Goal: Task Accomplishment & Management: Use online tool/utility

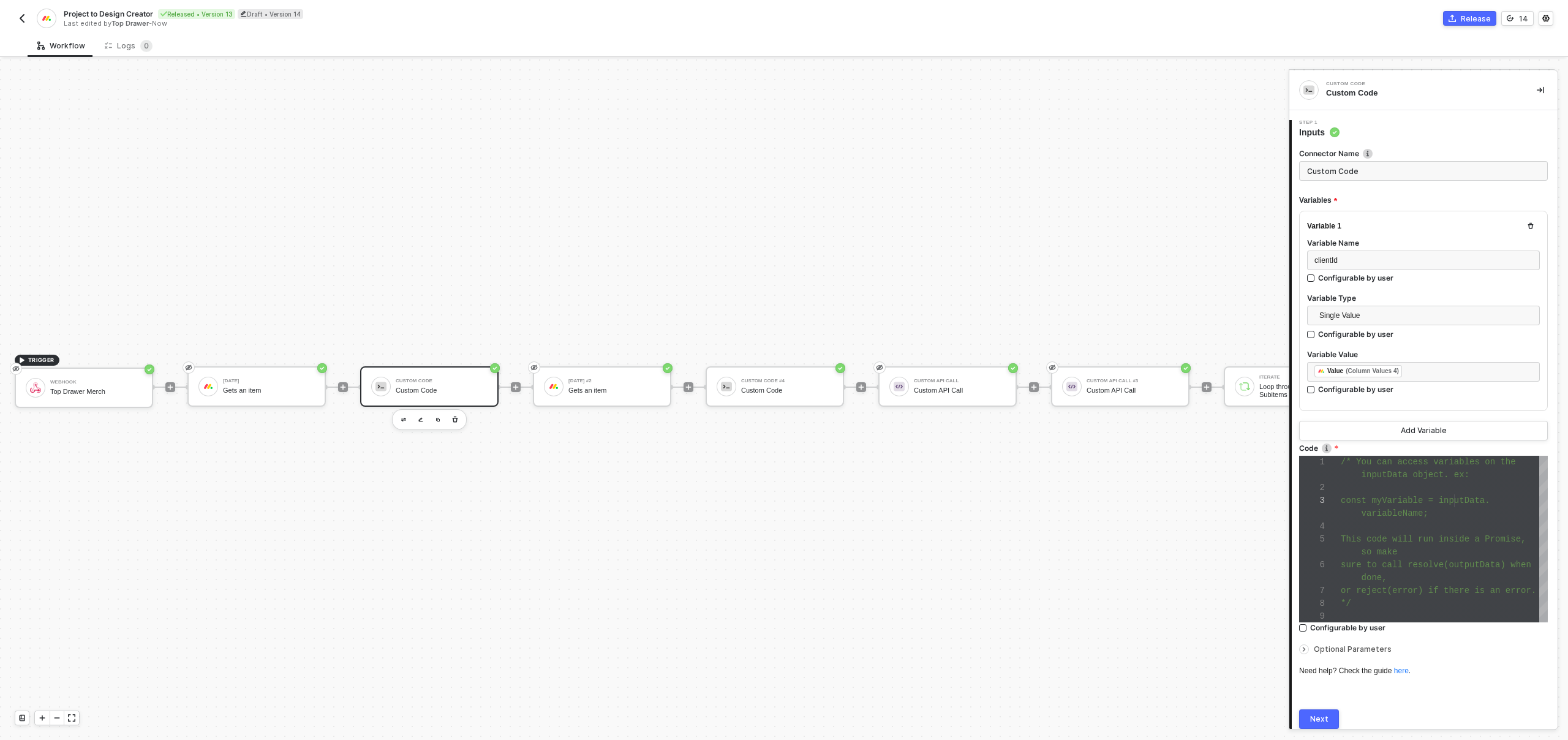
scroll to position [349, 0]
click at [19, 13] on img "button" at bounding box center [22, 18] width 10 height 10
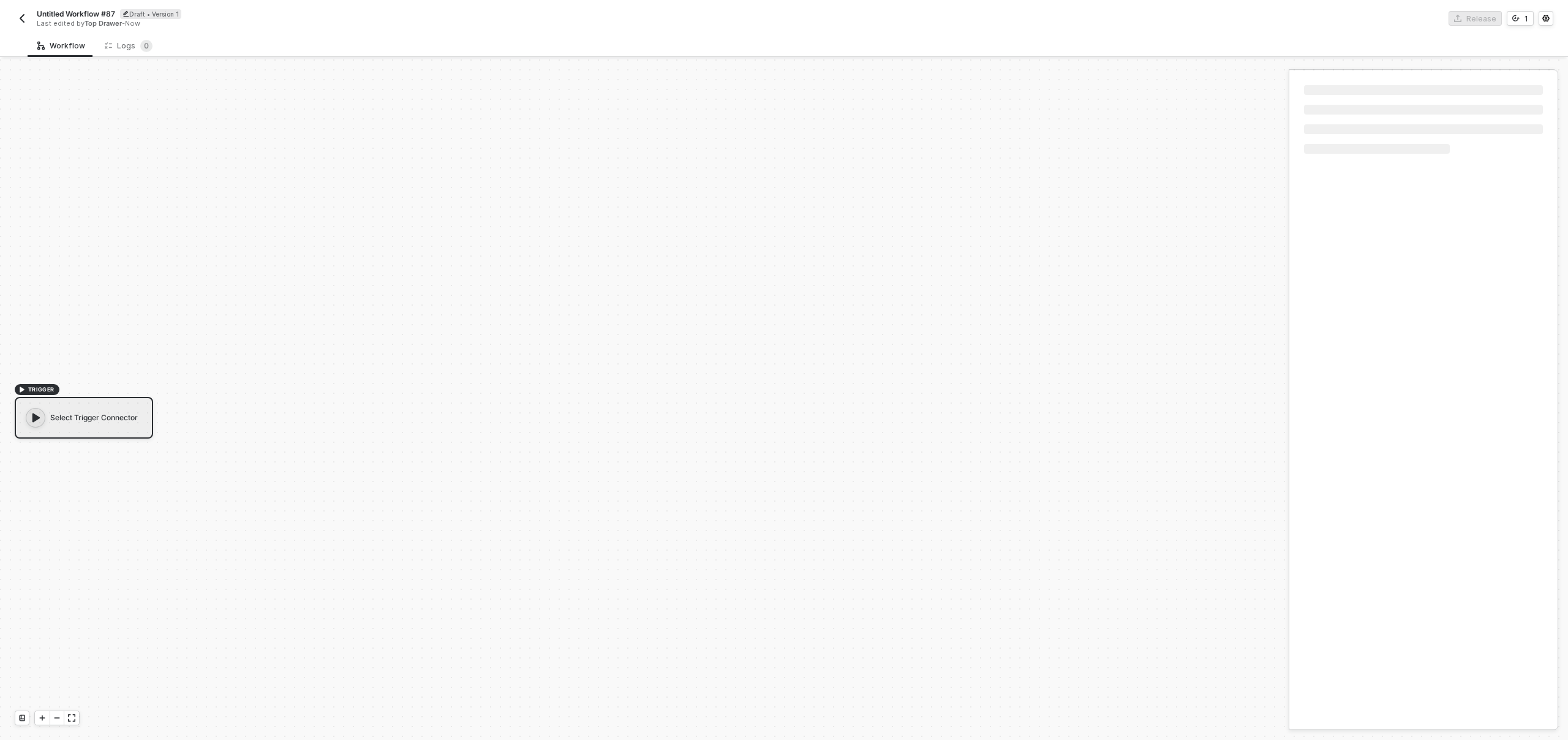
scroll to position [22, 0]
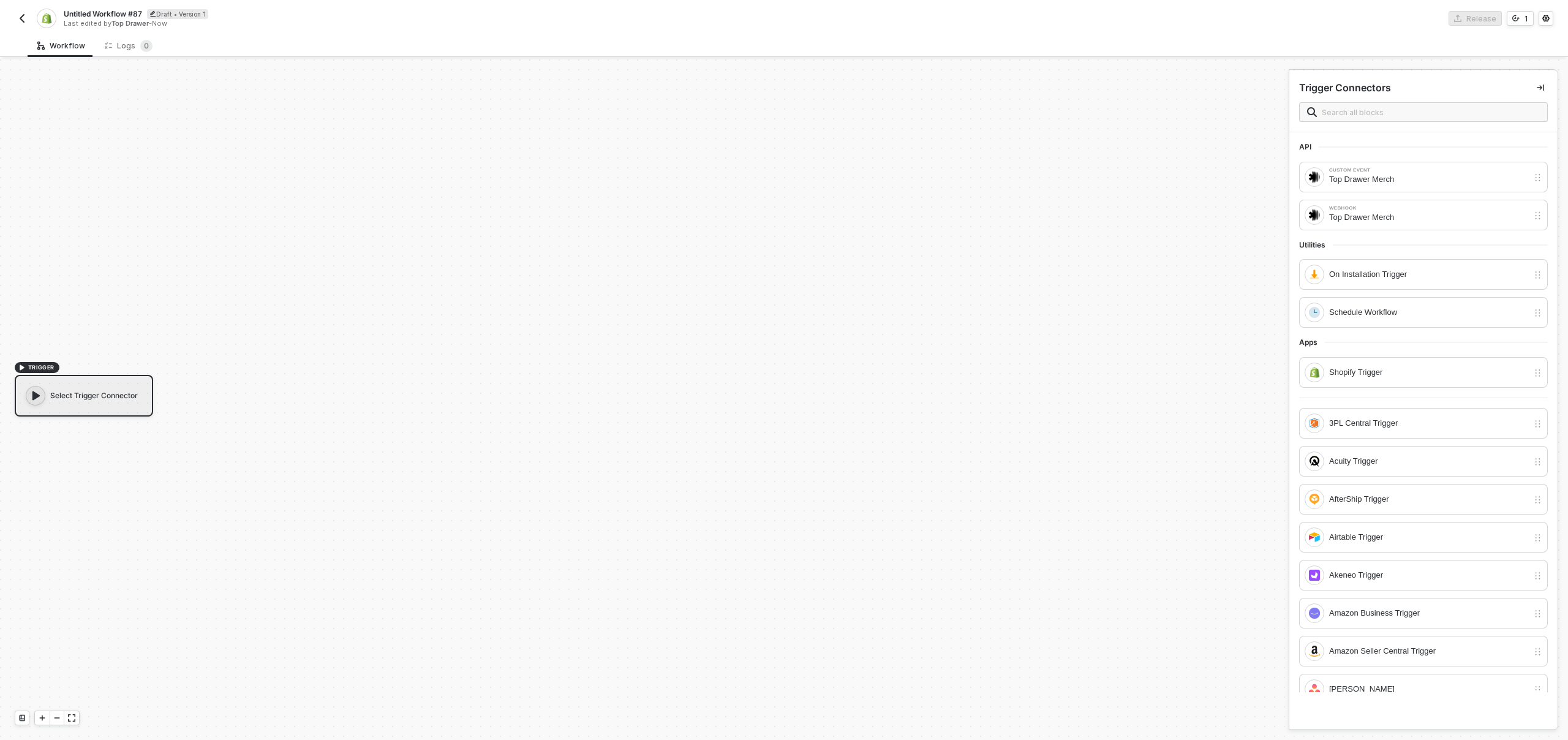
click at [91, 396] on div "Select Trigger Connector" at bounding box center [84, 396] width 138 height 42
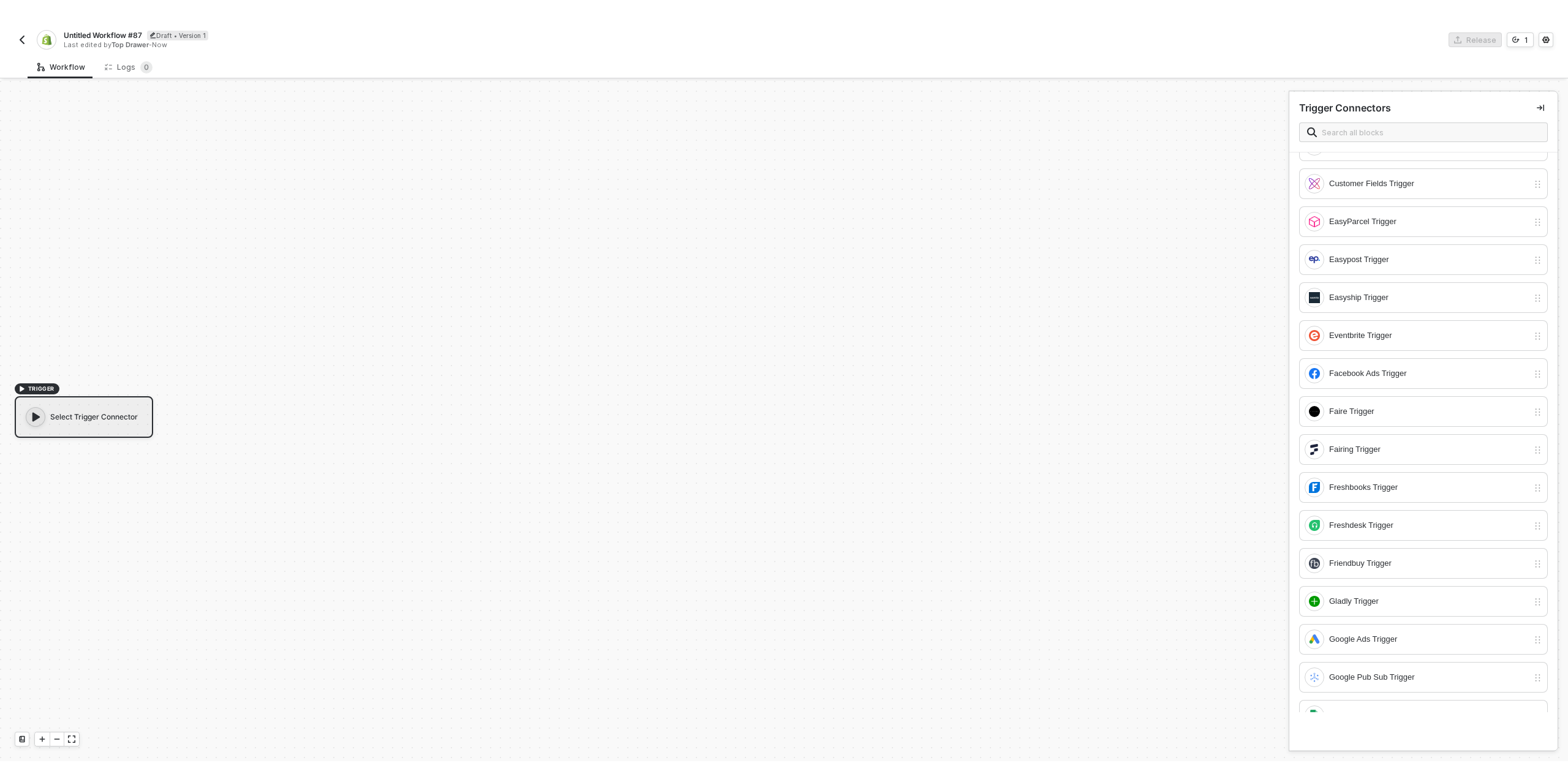
scroll to position [0, 0]
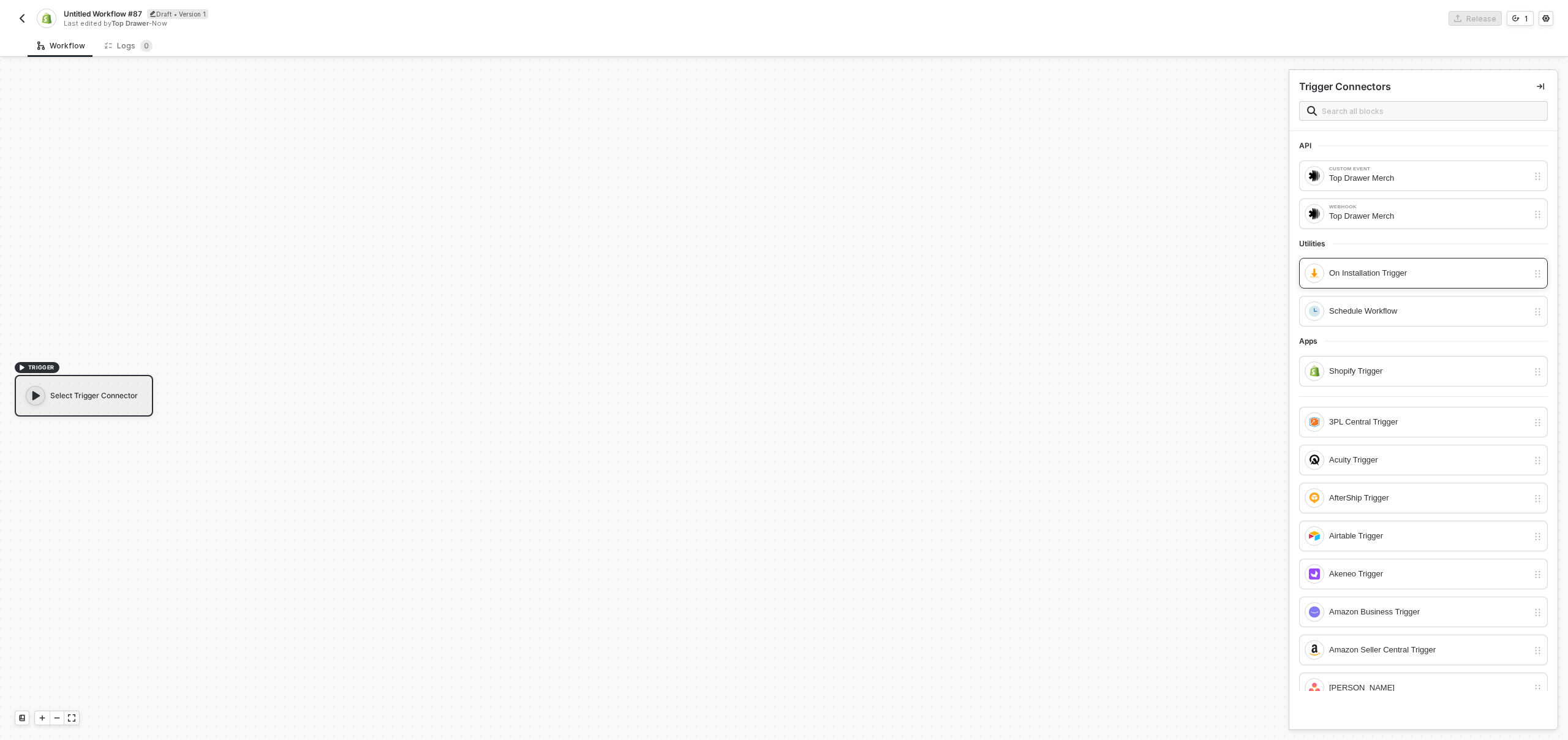
click at [1383, 284] on div "On Installation Trigger" at bounding box center [1423, 273] width 249 height 30
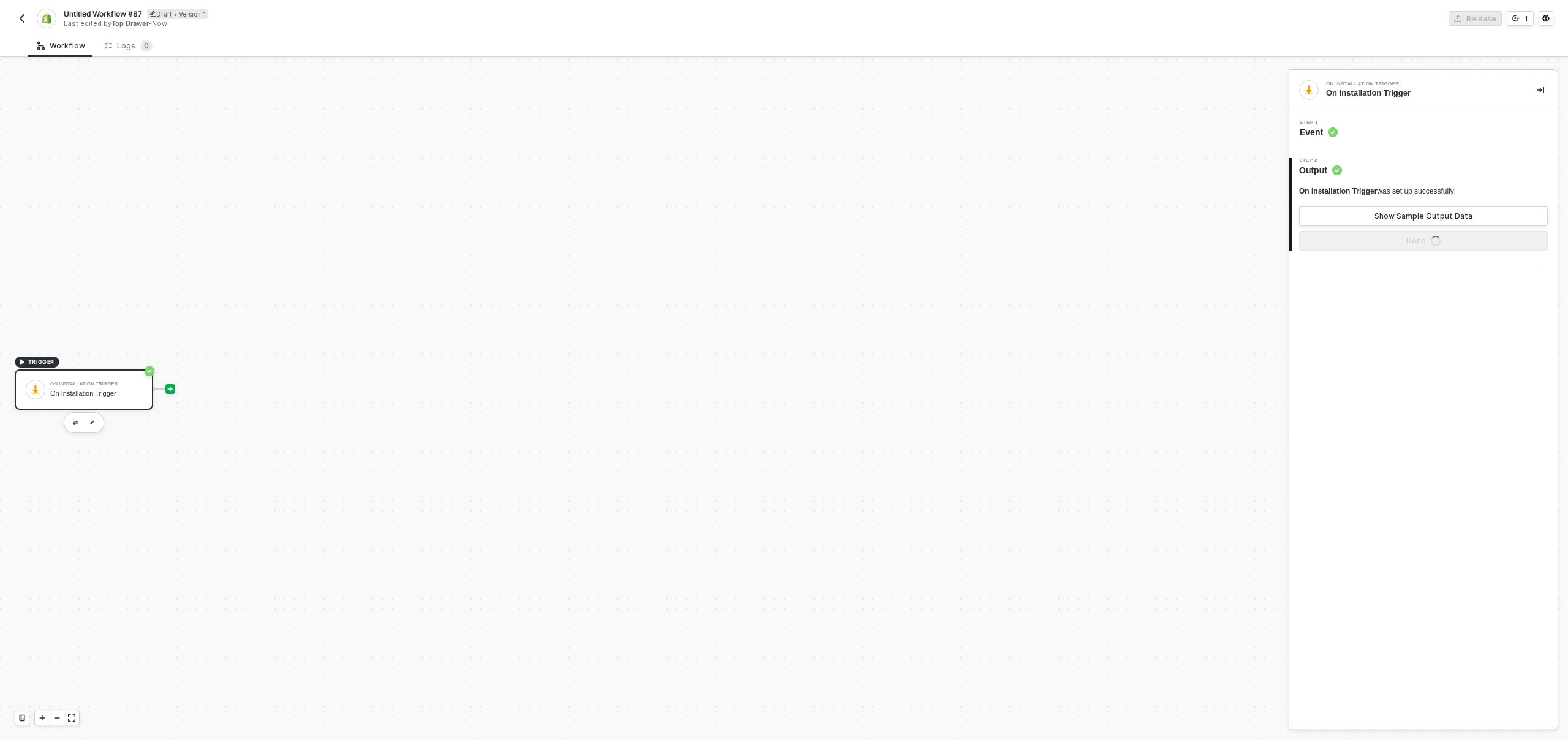
click at [169, 389] on icon "icon-play" at bounding box center [170, 389] width 7 height 7
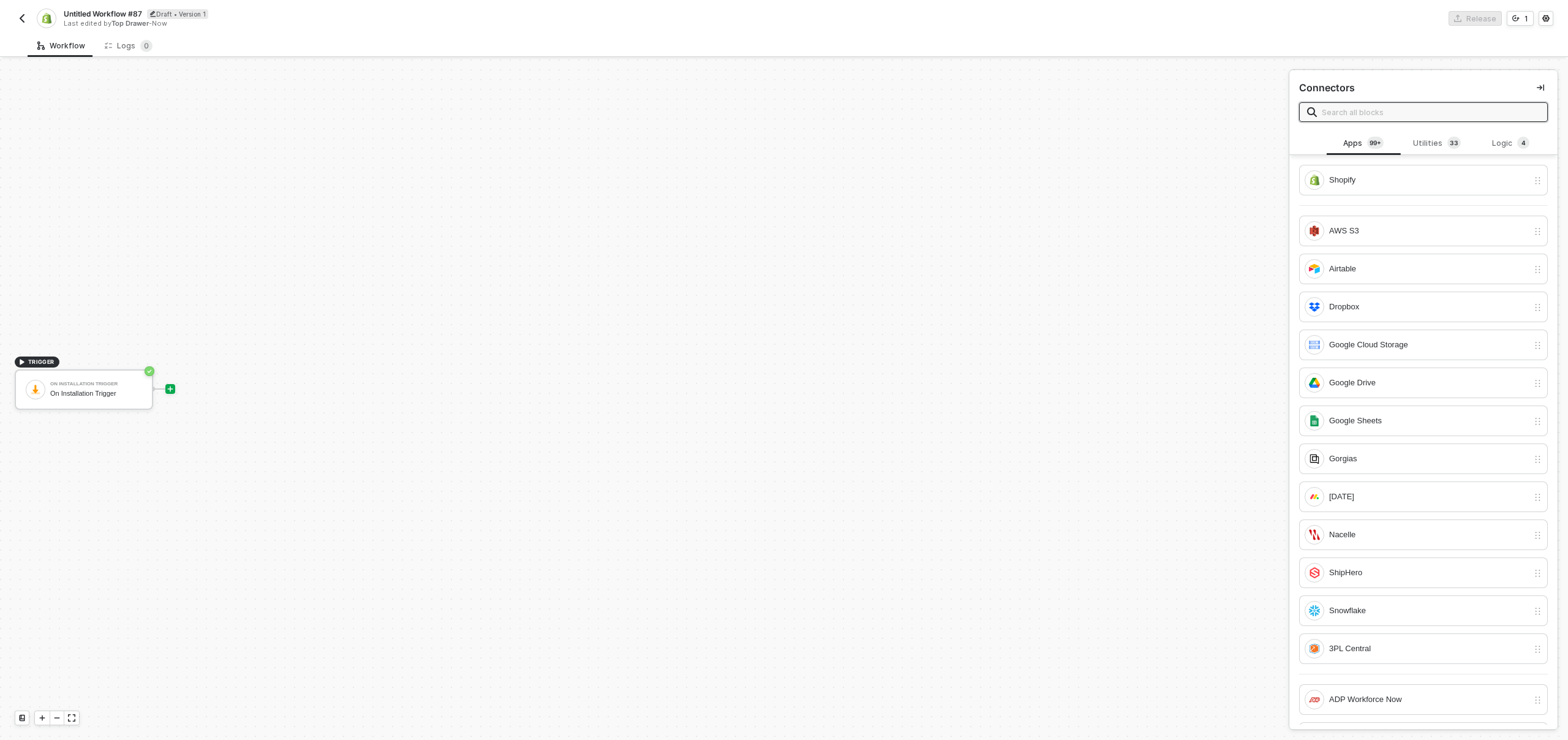
click at [1399, 111] on input "text" at bounding box center [1431, 112] width 218 height 13
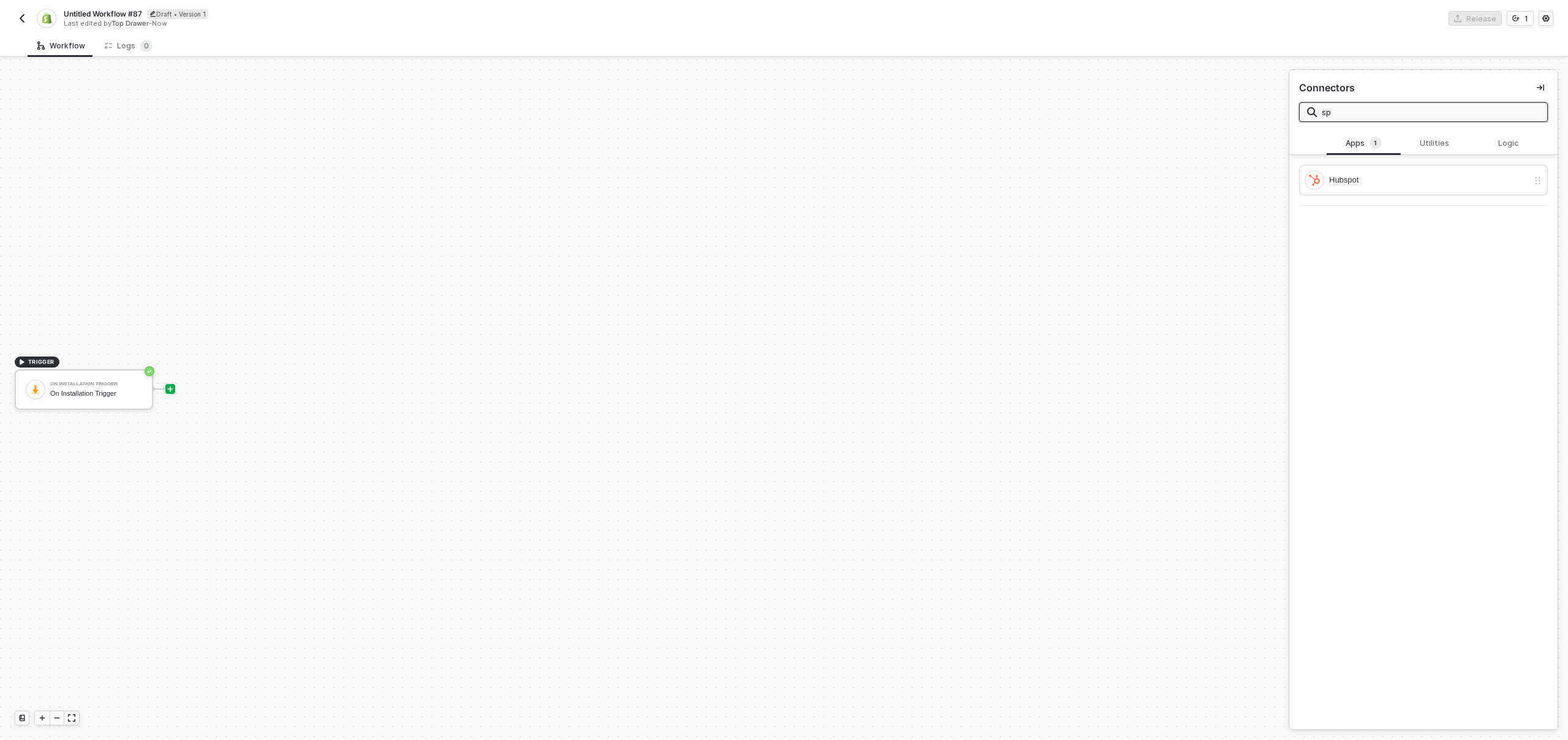
type input "s"
click at [1360, 111] on input "Spoti" at bounding box center [1431, 112] width 218 height 13
type input "asa"
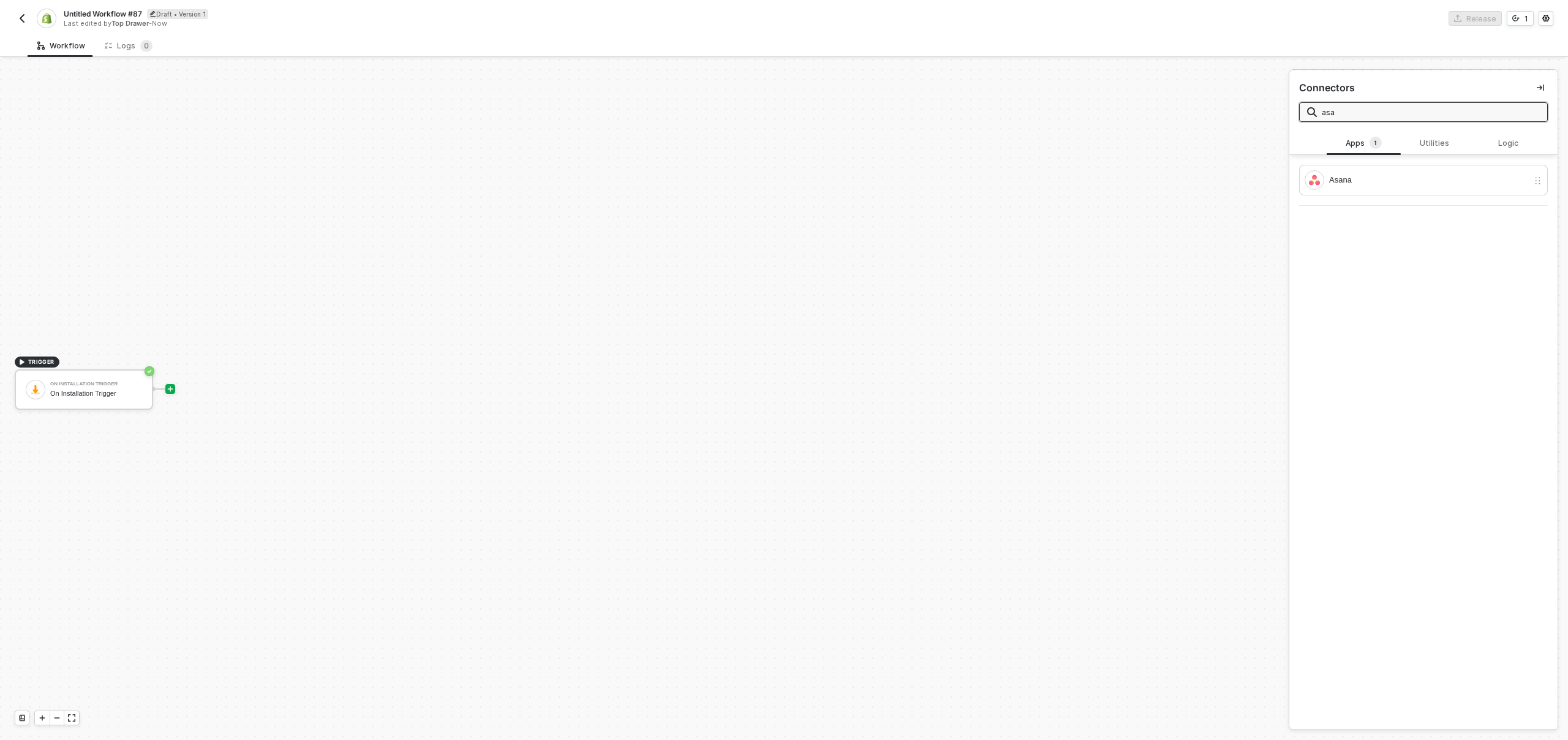
click at [1353, 115] on input "asa" at bounding box center [1431, 112] width 218 height 13
type input "y"
type input "t"
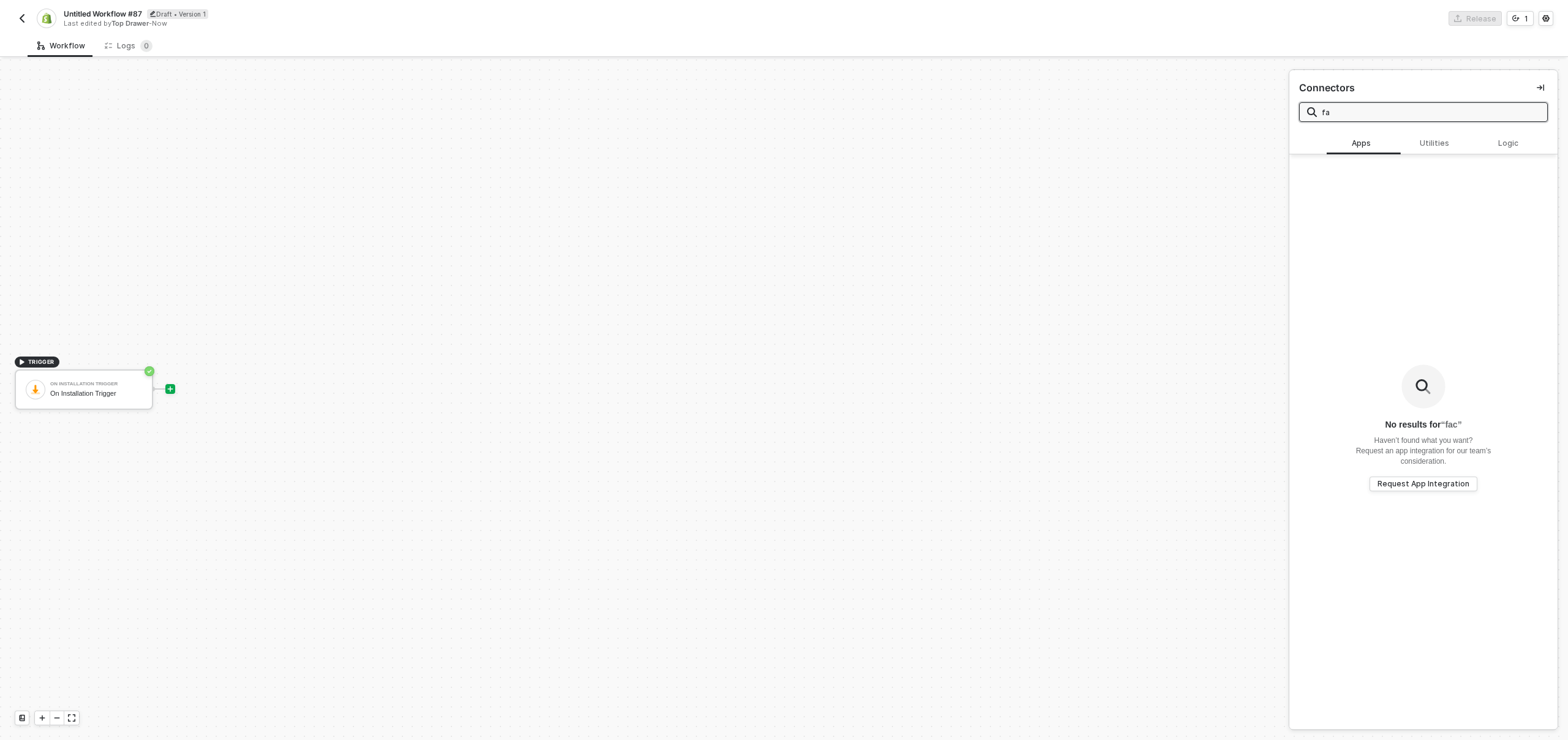
type input "f"
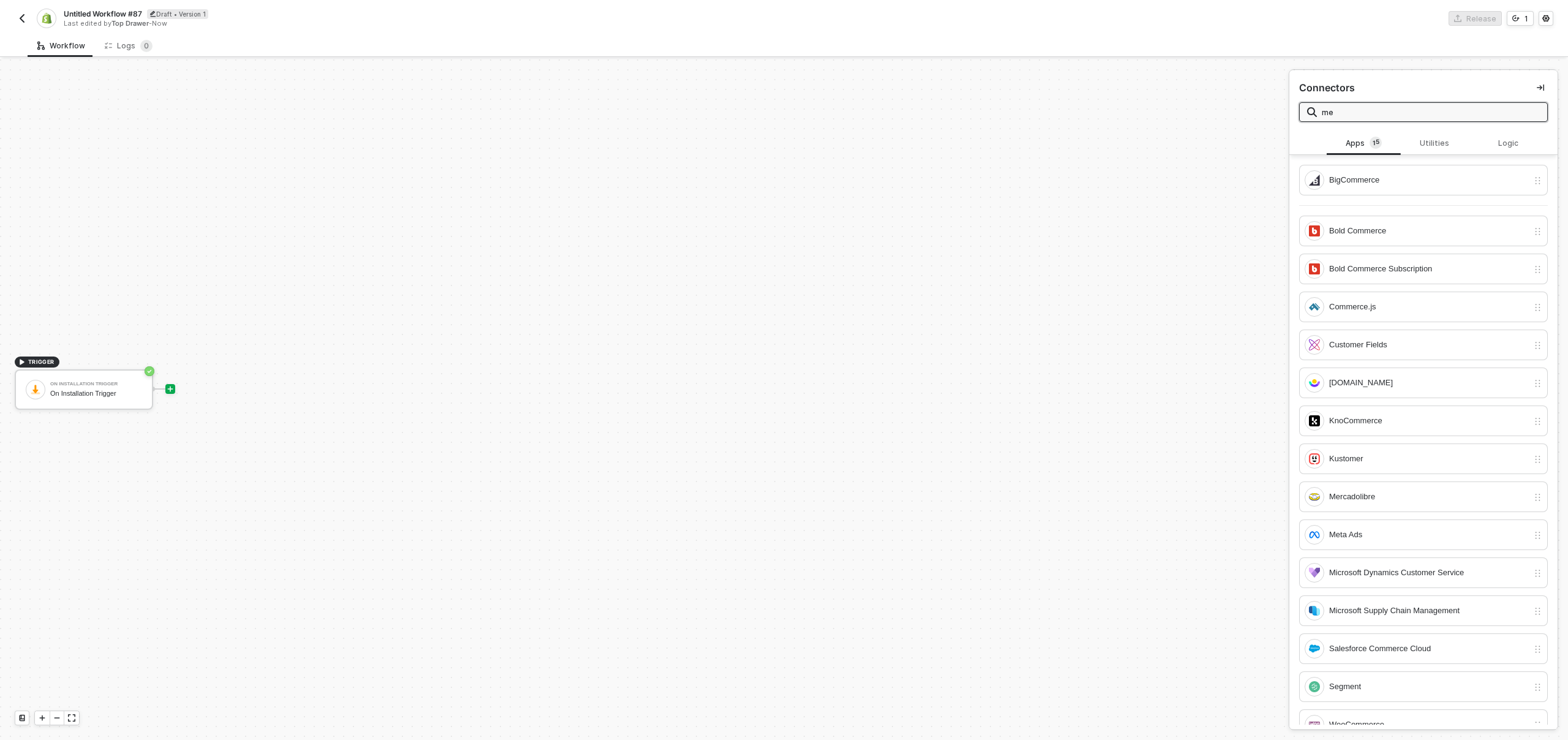
type input "m"
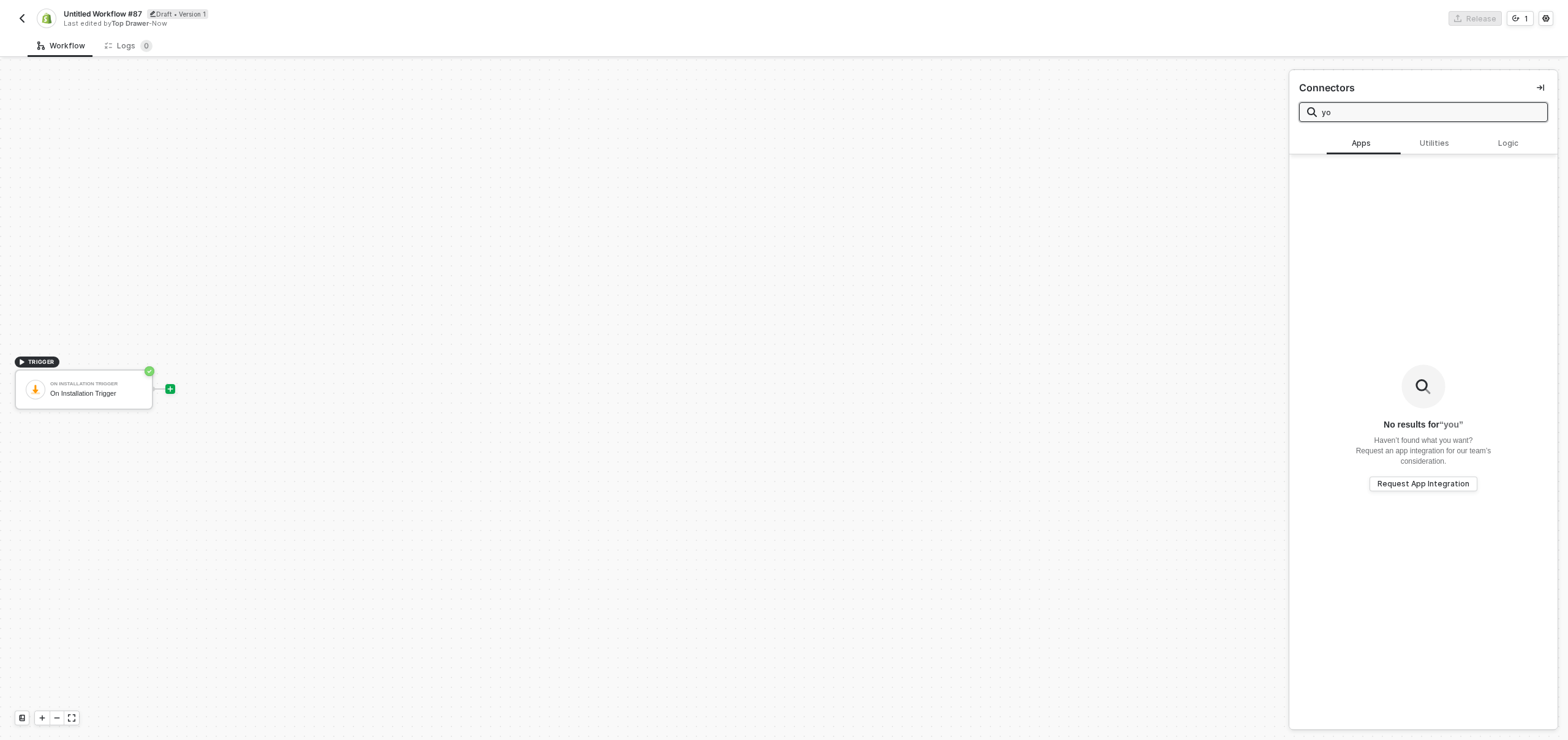
type input "y"
type input "tik"
click at [1421, 229] on div "TikTok Ads" at bounding box center [1428, 230] width 199 height 13
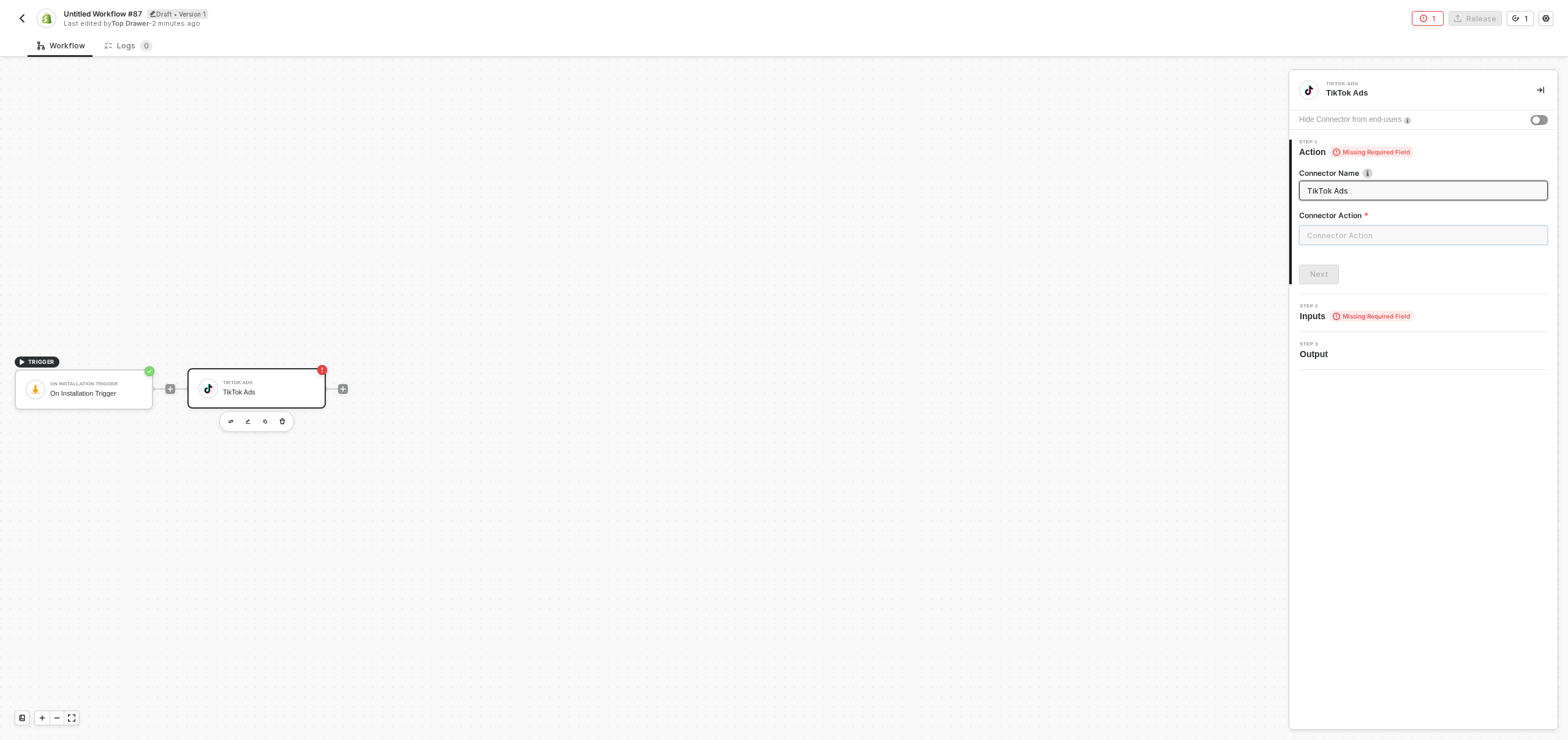
click at [1346, 236] on input "text" at bounding box center [1423, 235] width 249 height 20
click at [1219, 222] on div "Campaign" at bounding box center [1189, 221] width 179 height 11
click at [1194, 281] on div "Ad Group" at bounding box center [1189, 276] width 198 height 25
click at [1181, 223] on div "Campaign" at bounding box center [1189, 221] width 179 height 11
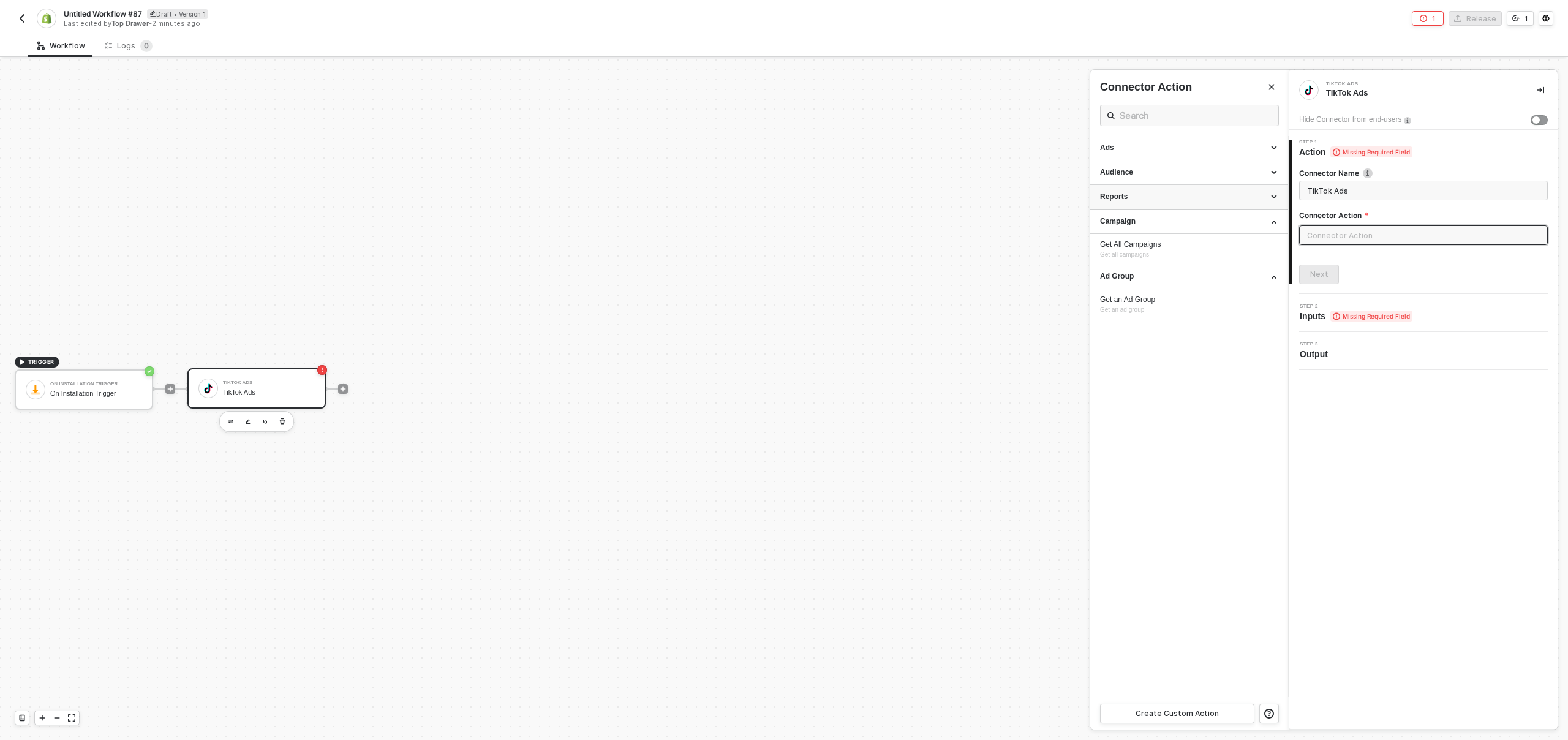
click at [1176, 191] on div "Reports" at bounding box center [1189, 197] width 198 height 25
click at [1178, 173] on div "Audience" at bounding box center [1189, 172] width 179 height 11
click at [1159, 145] on div "Ads" at bounding box center [1189, 147] width 179 height 11
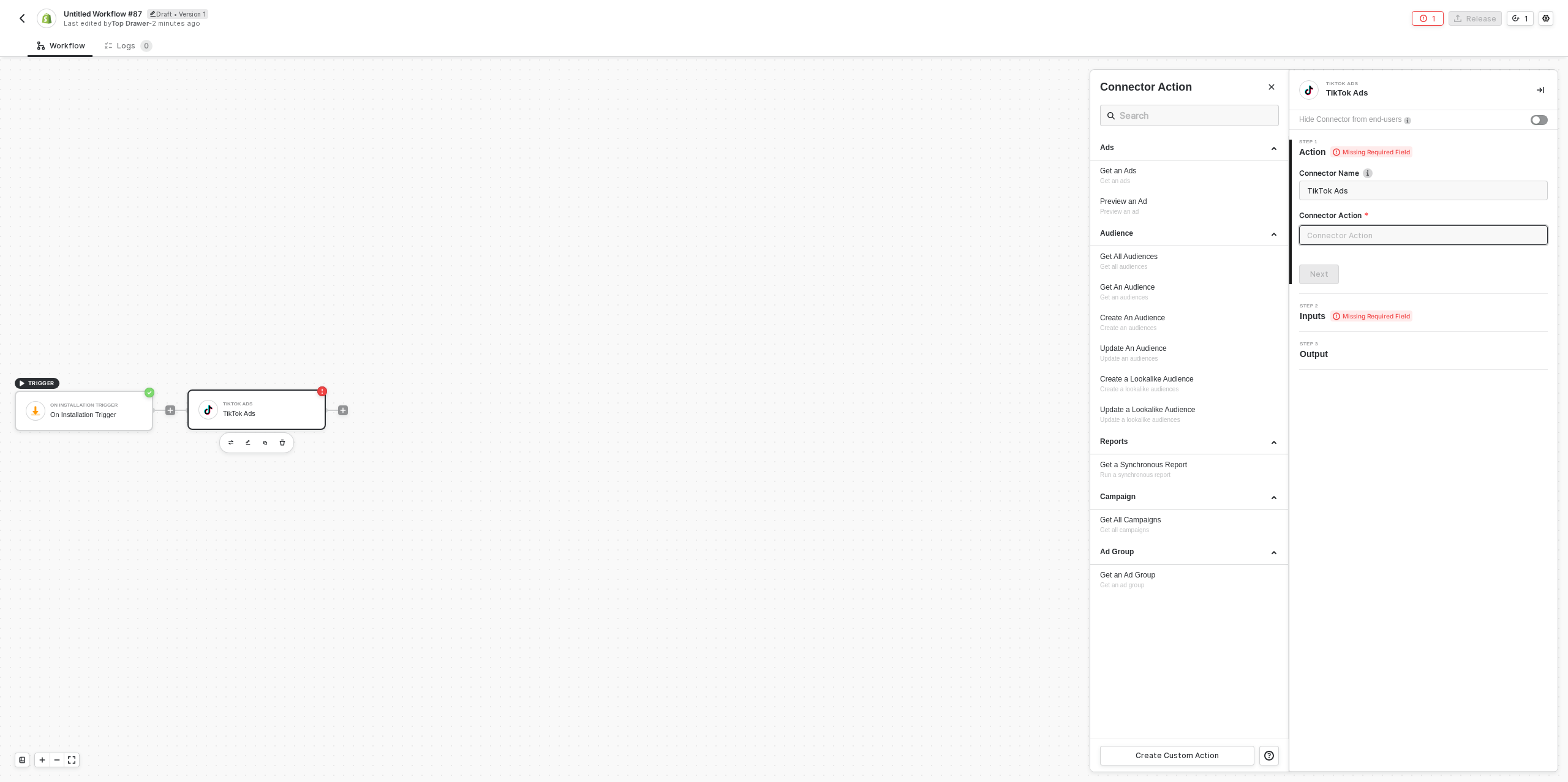
click at [344, 410] on div at bounding box center [784, 421] width 1568 height 722
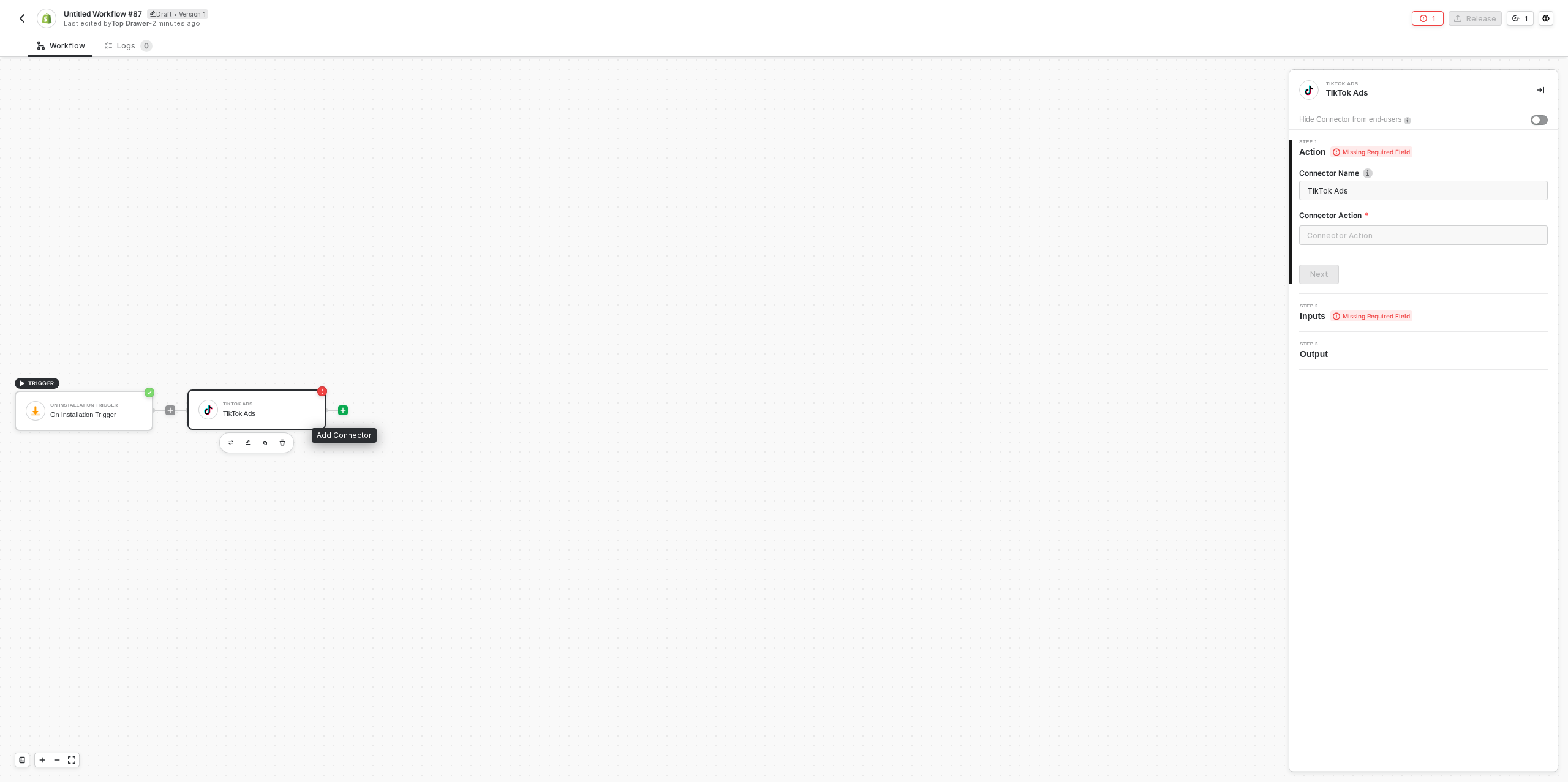
click at [343, 410] on icon "icon-play" at bounding box center [344, 410] width 6 height 6
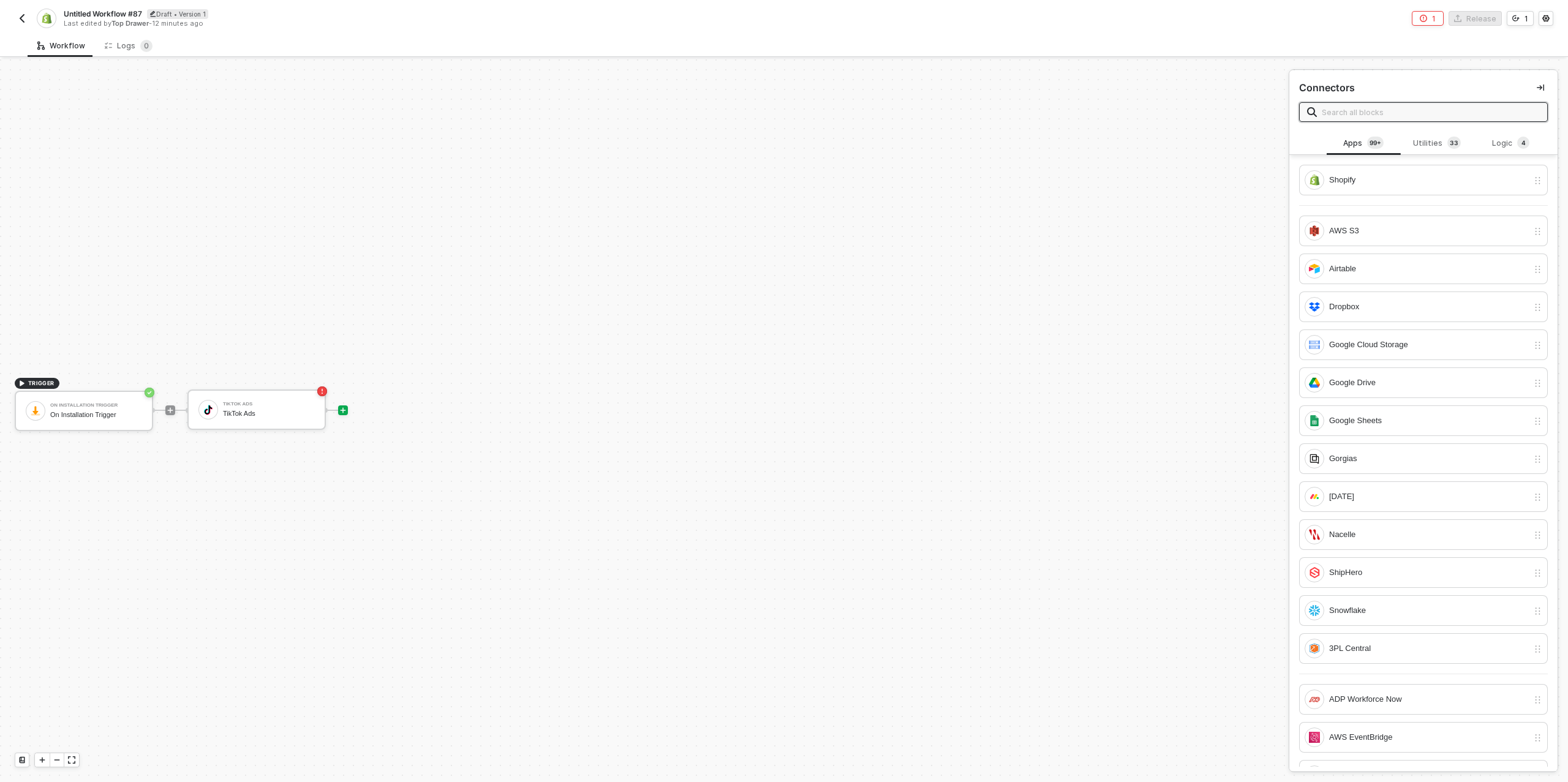
click at [1333, 115] on input "text" at bounding box center [1431, 112] width 218 height 13
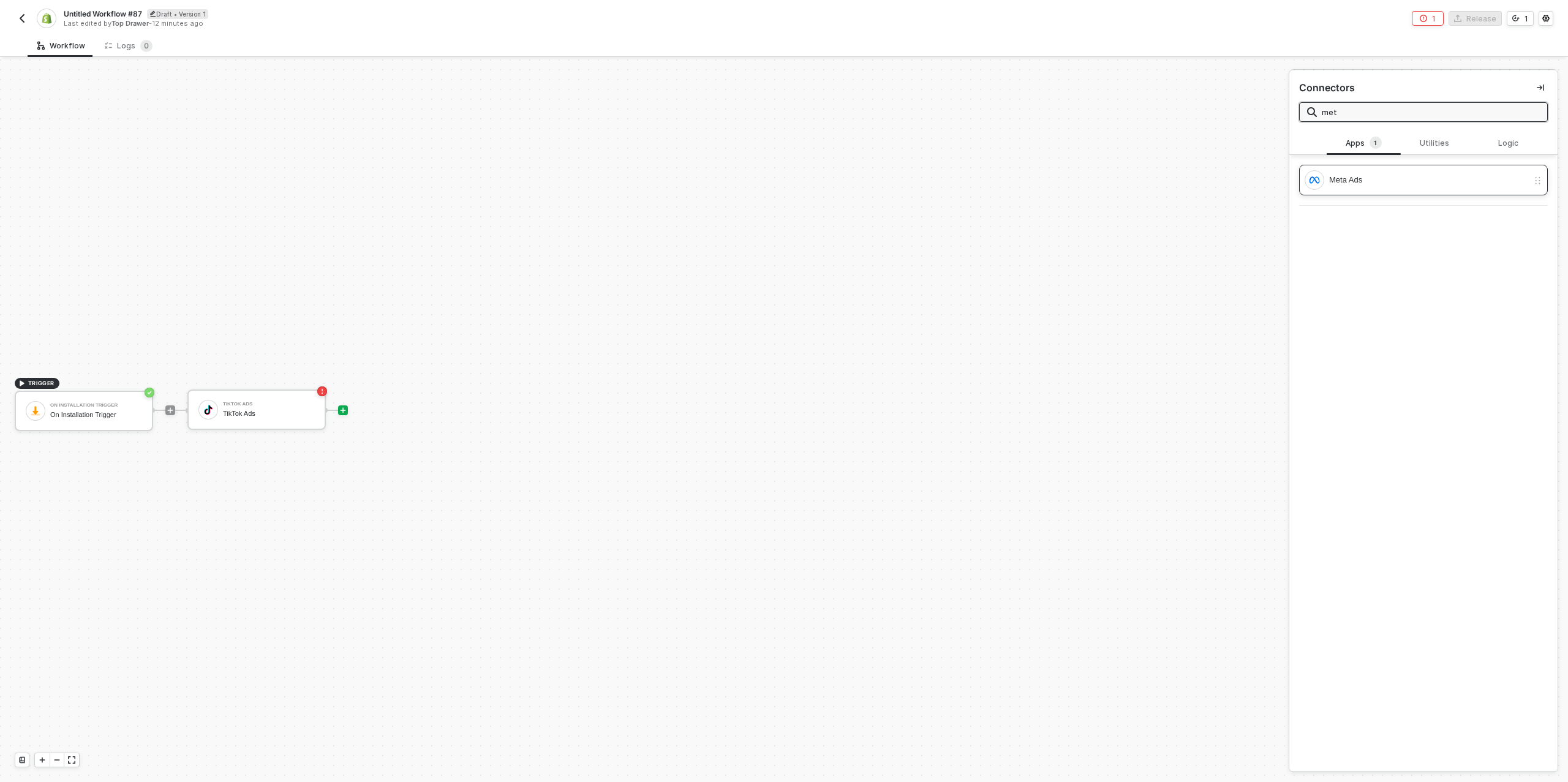
type input "met"
click at [1394, 185] on div "Meta Ads" at bounding box center [1428, 180] width 199 height 13
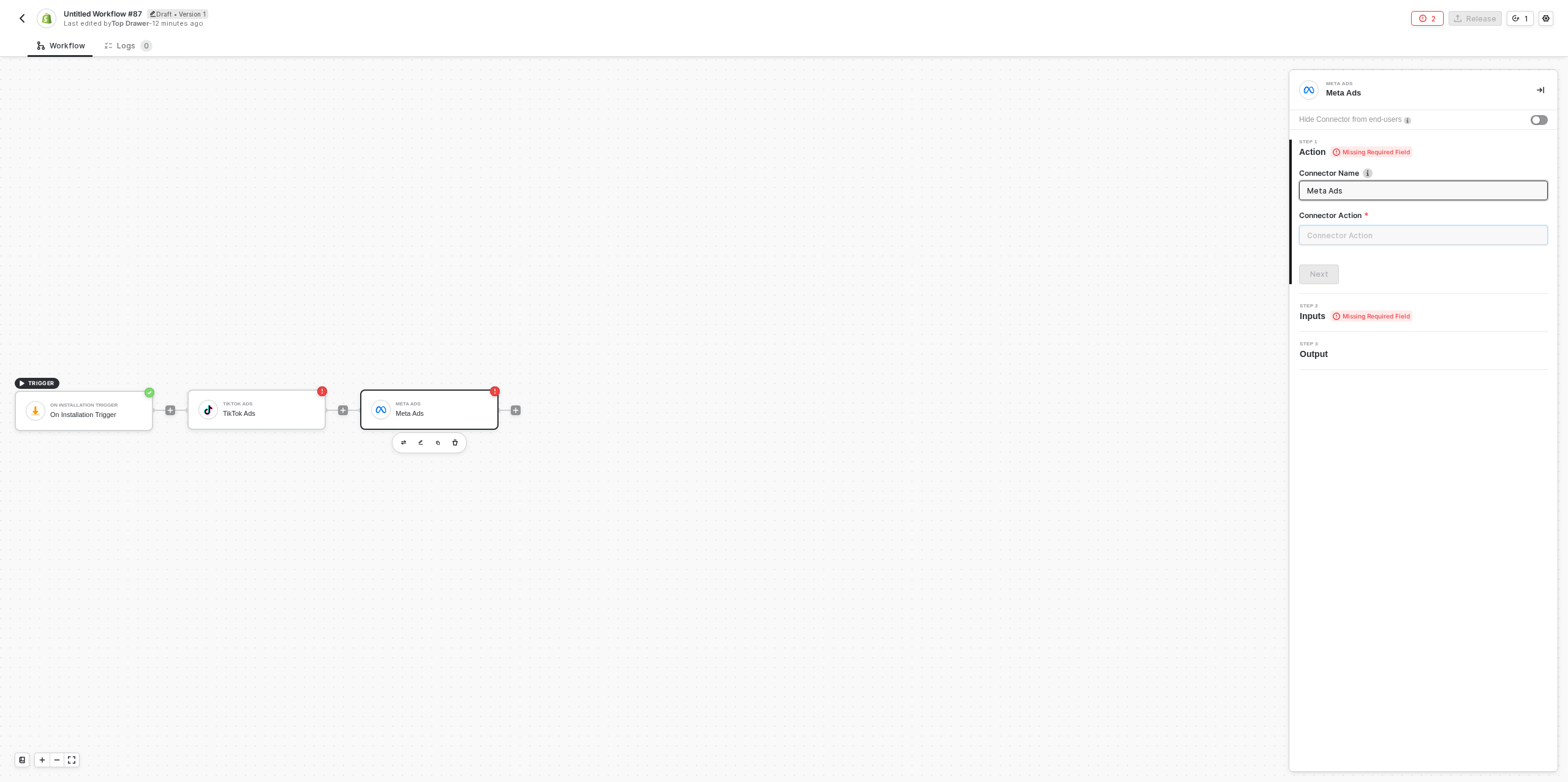
click at [1404, 242] on input "text" at bounding box center [1423, 235] width 249 height 20
click at [1163, 148] on div "Campaign" at bounding box center [1189, 147] width 179 height 11
click at [1177, 230] on div "Ad Account" at bounding box center [1189, 233] width 179 height 11
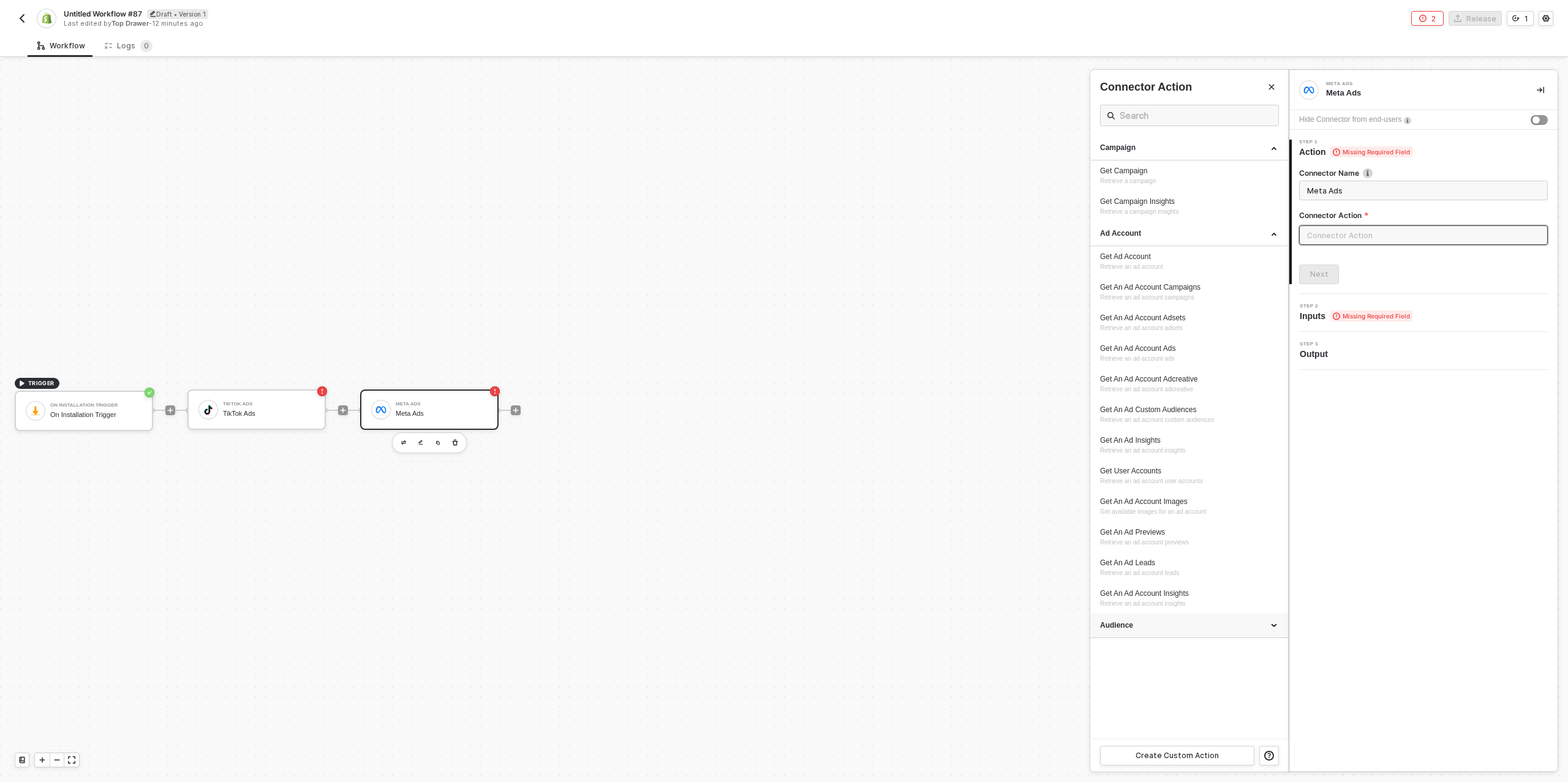
click at [1175, 621] on div "Audience" at bounding box center [1189, 625] width 179 height 11
